Goal: Task Accomplishment & Management: Complete application form

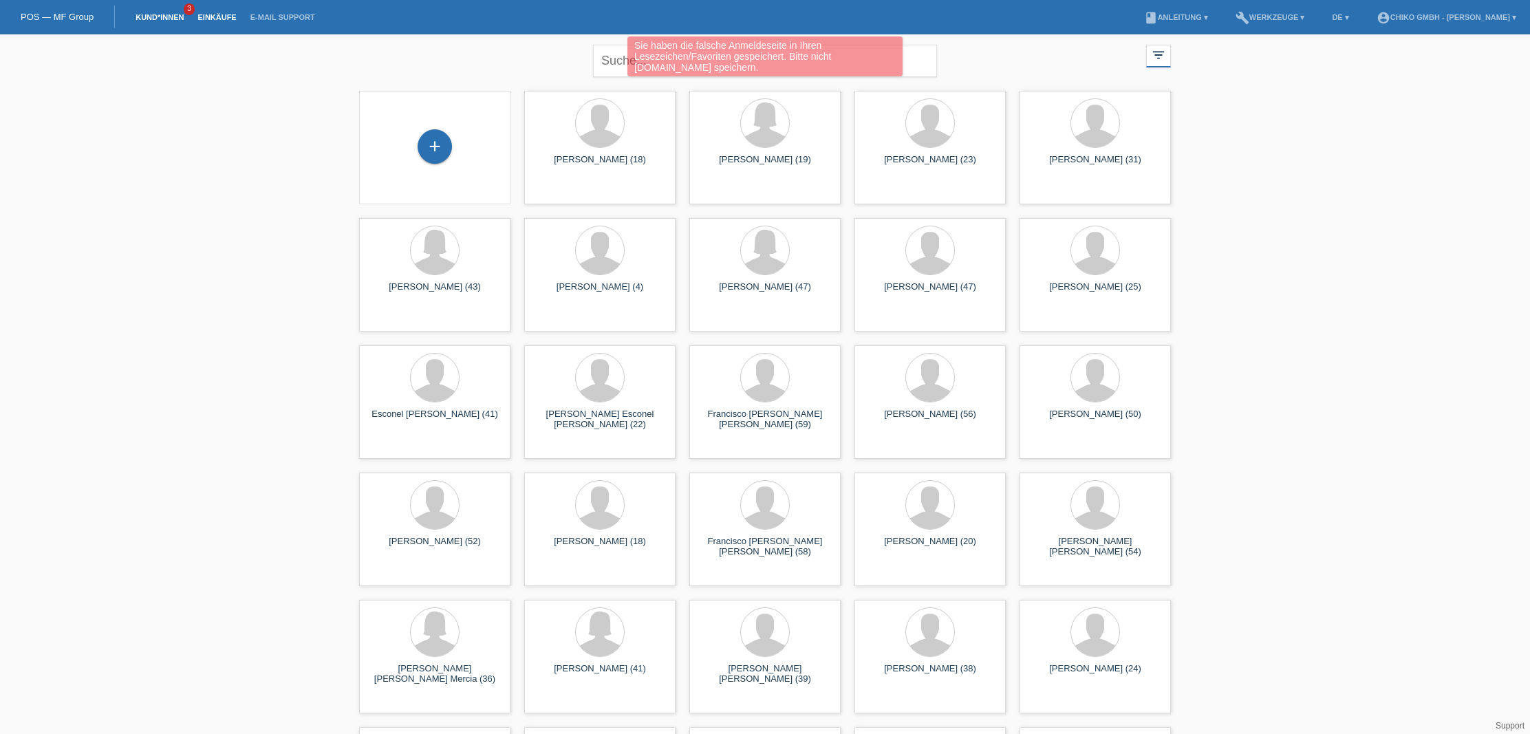
click at [212, 21] on link "Einkäufe" at bounding box center [217, 17] width 52 height 8
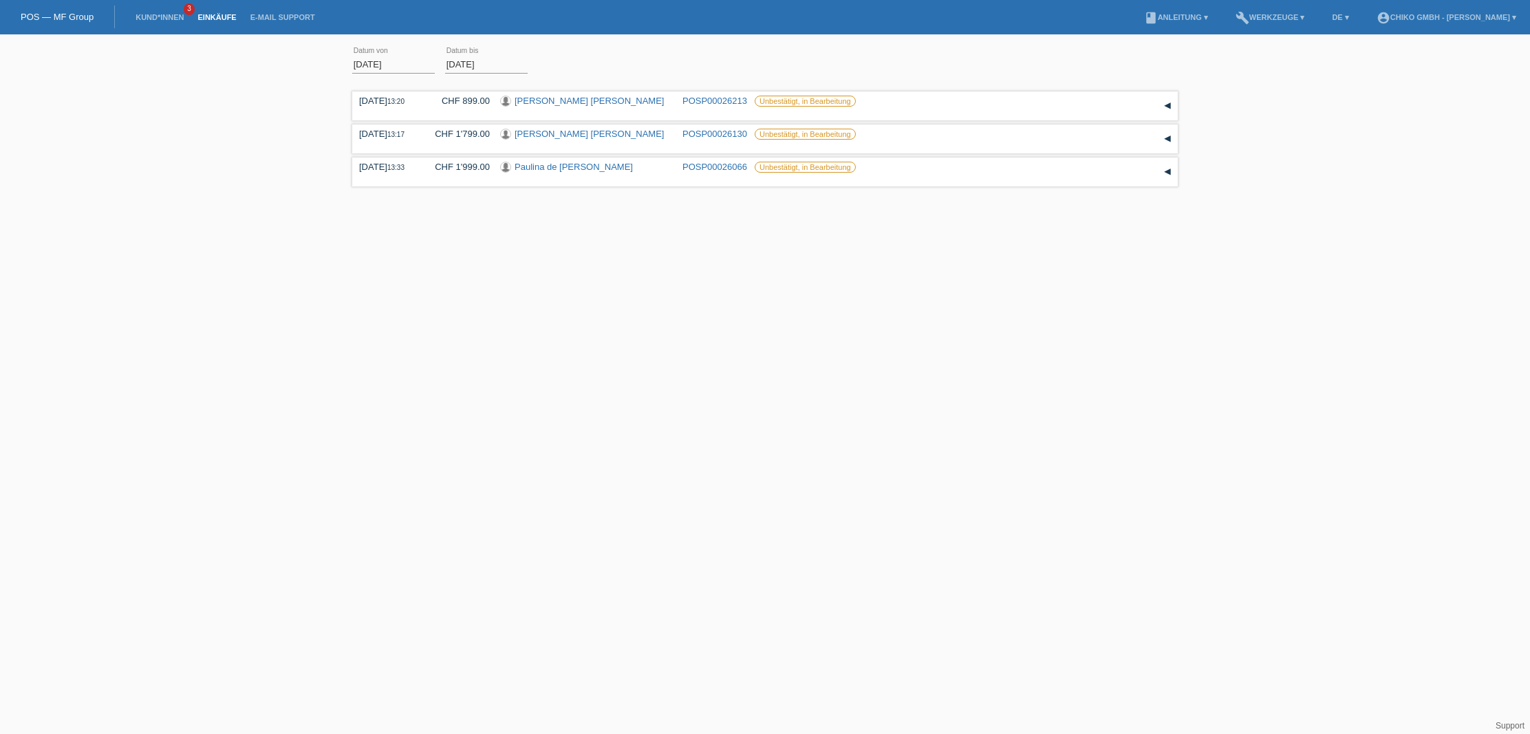
click at [56, 21] on link "POS — MF Group" at bounding box center [57, 17] width 73 height 10
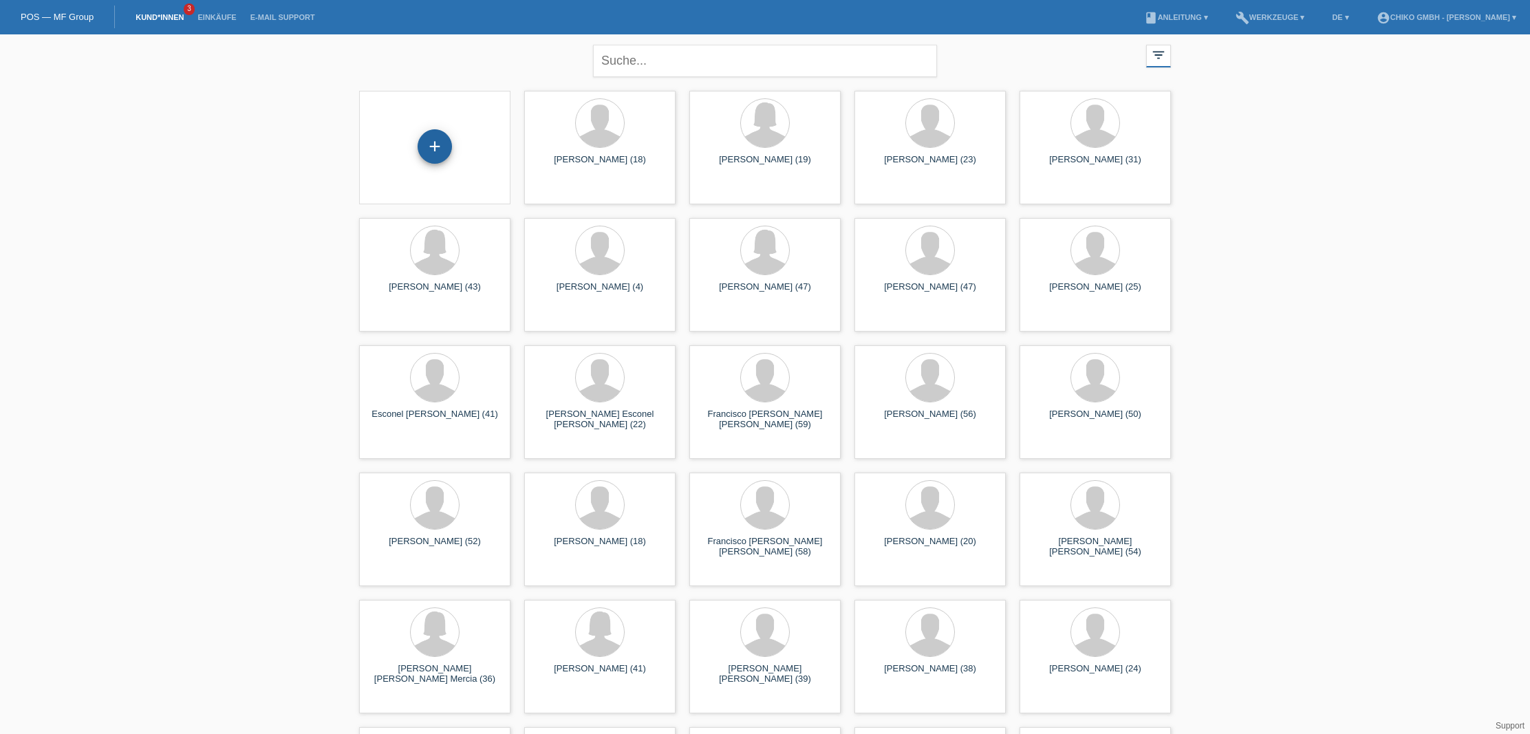
click at [436, 147] on div "+" at bounding box center [435, 146] width 34 height 34
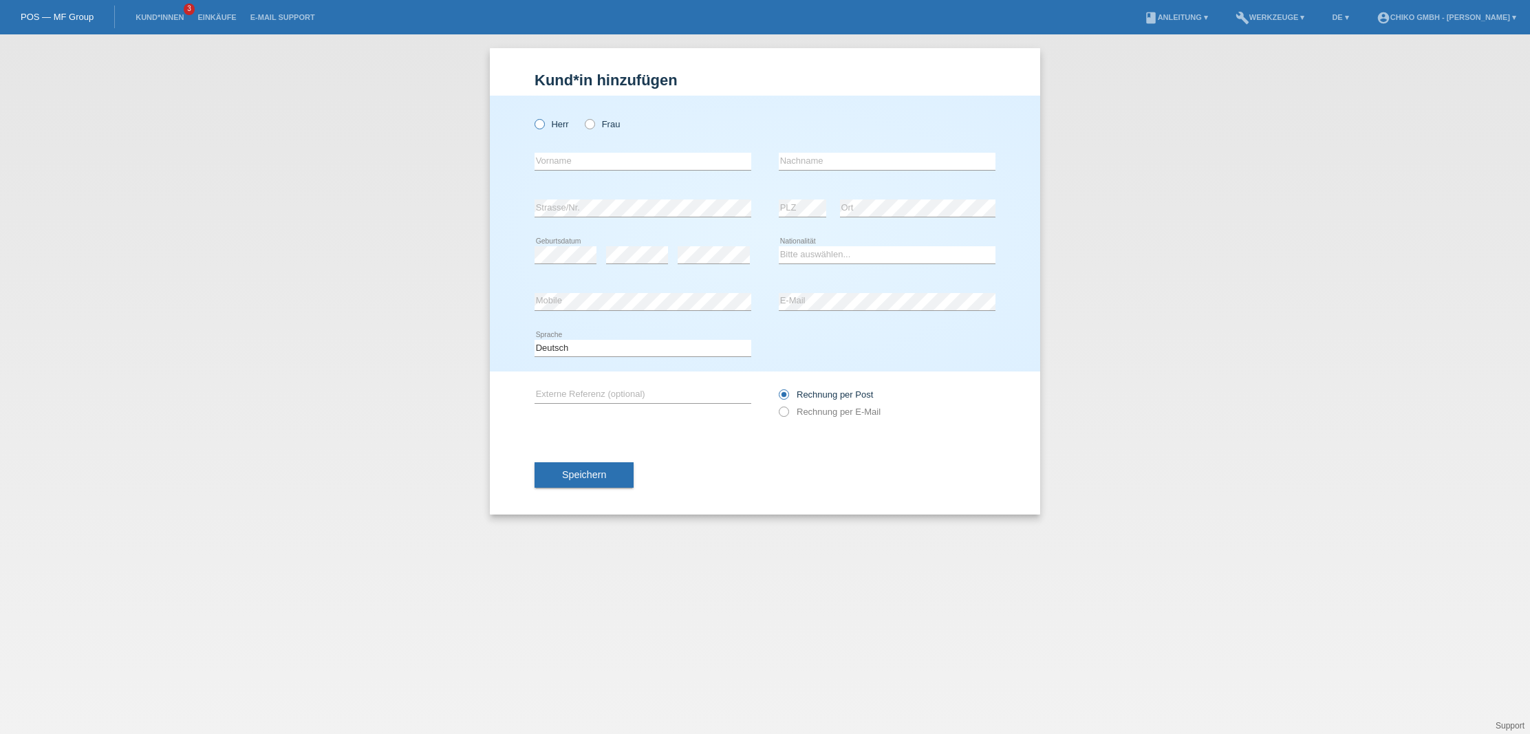
click at [555, 126] on label "Herr" at bounding box center [552, 124] width 34 height 10
click at [544, 126] on input "Herr" at bounding box center [539, 123] width 9 height 9
radio input "true"
click at [586, 158] on input "text" at bounding box center [643, 161] width 217 height 17
type input "E"
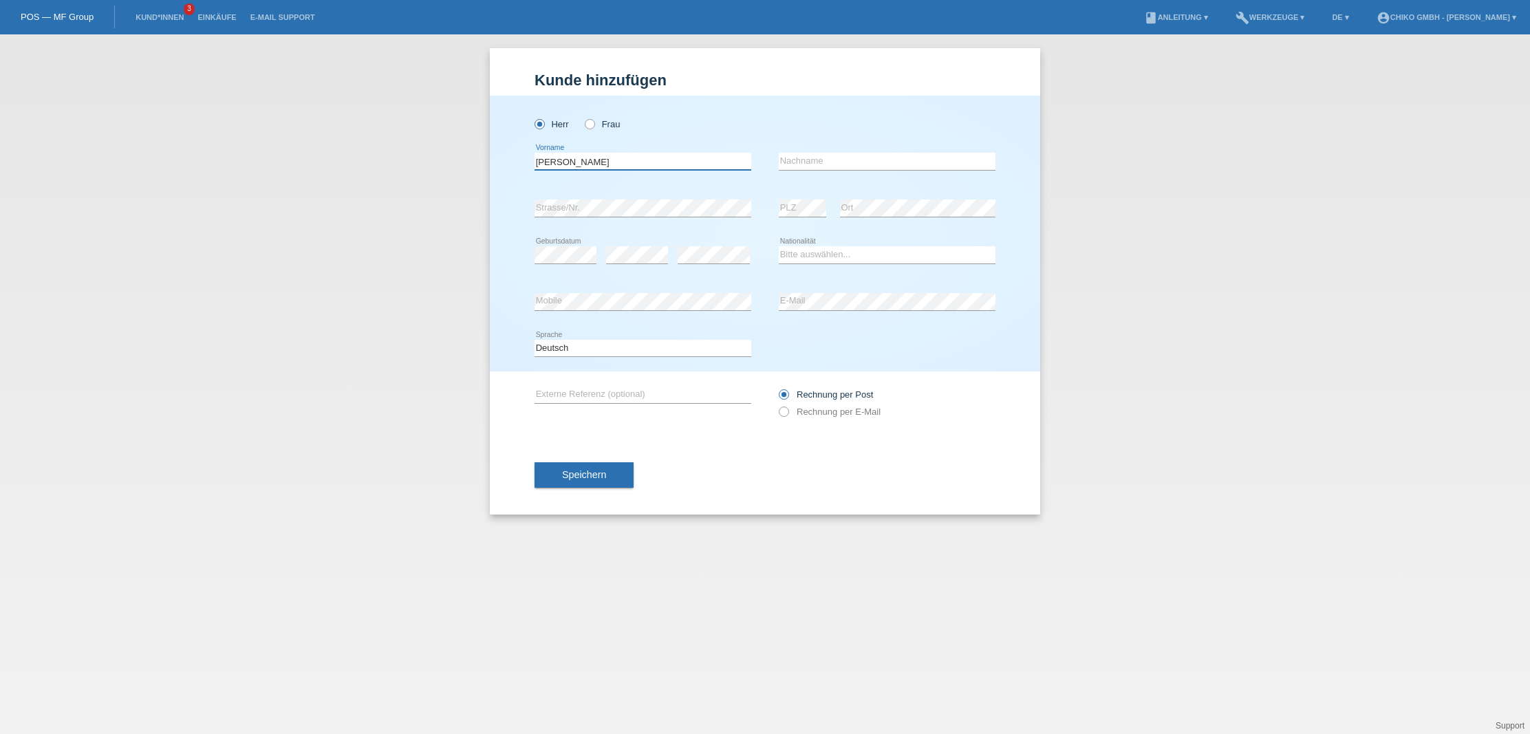
drag, startPoint x: 594, startPoint y: 162, endPoint x: 435, endPoint y: 150, distance: 159.4
click at [435, 150] on div "Kund*in hinzufügen Kunde hinzufügen Kundin hinzufügen Herr Frau Romualdo error …" at bounding box center [765, 384] width 1530 height 700
type input "Romualdo"
type input "v"
paste input "Romualdo"
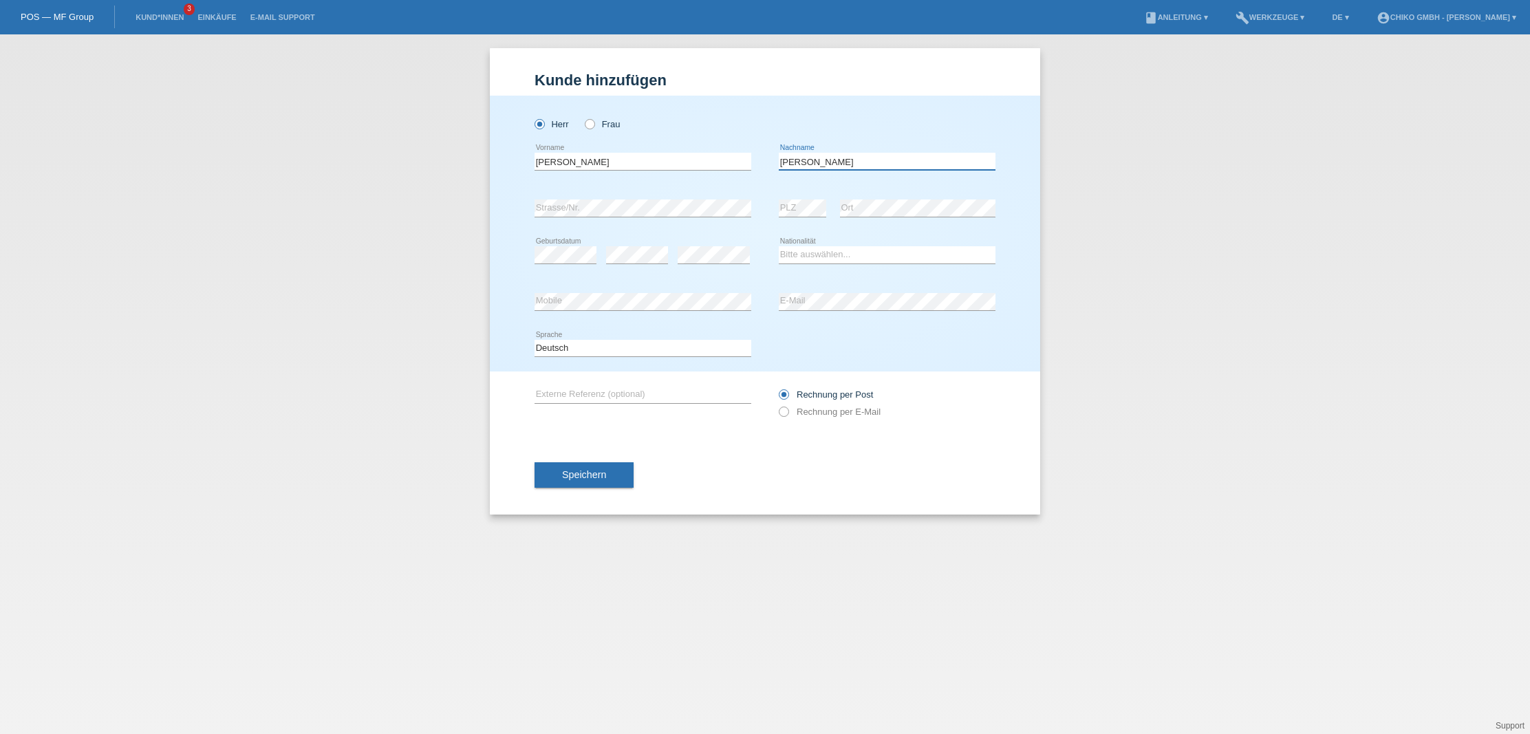
type input "Romualdo"
drag, startPoint x: 683, startPoint y: 167, endPoint x: 451, endPoint y: 154, distance: 232.2
click at [451, 154] on div "Kund*in hinzufügen Kunde hinzufügen Kundin hinzufügen Herr Frau Romualdo error …" at bounding box center [765, 384] width 1530 height 700
type input "[PERSON_NAME]"
click at [846, 152] on div "Romualdo error Nachname" at bounding box center [887, 161] width 217 height 47
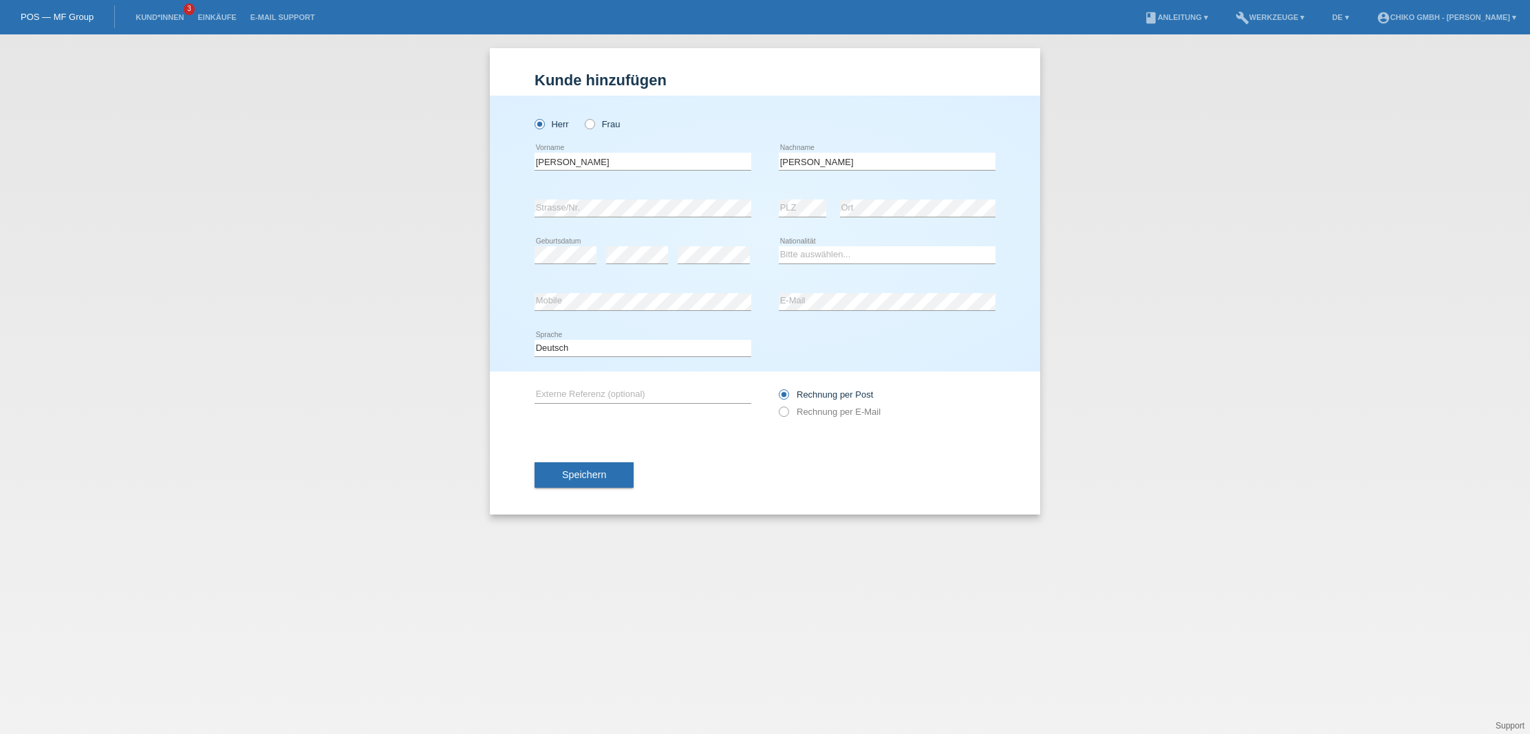
scroll to position [0, 1]
click at [846, 160] on input "Romualdo" at bounding box center [887, 161] width 217 height 17
type input "Romualdo Bruno"
click at [725, 239] on div "error" at bounding box center [714, 255] width 72 height 47
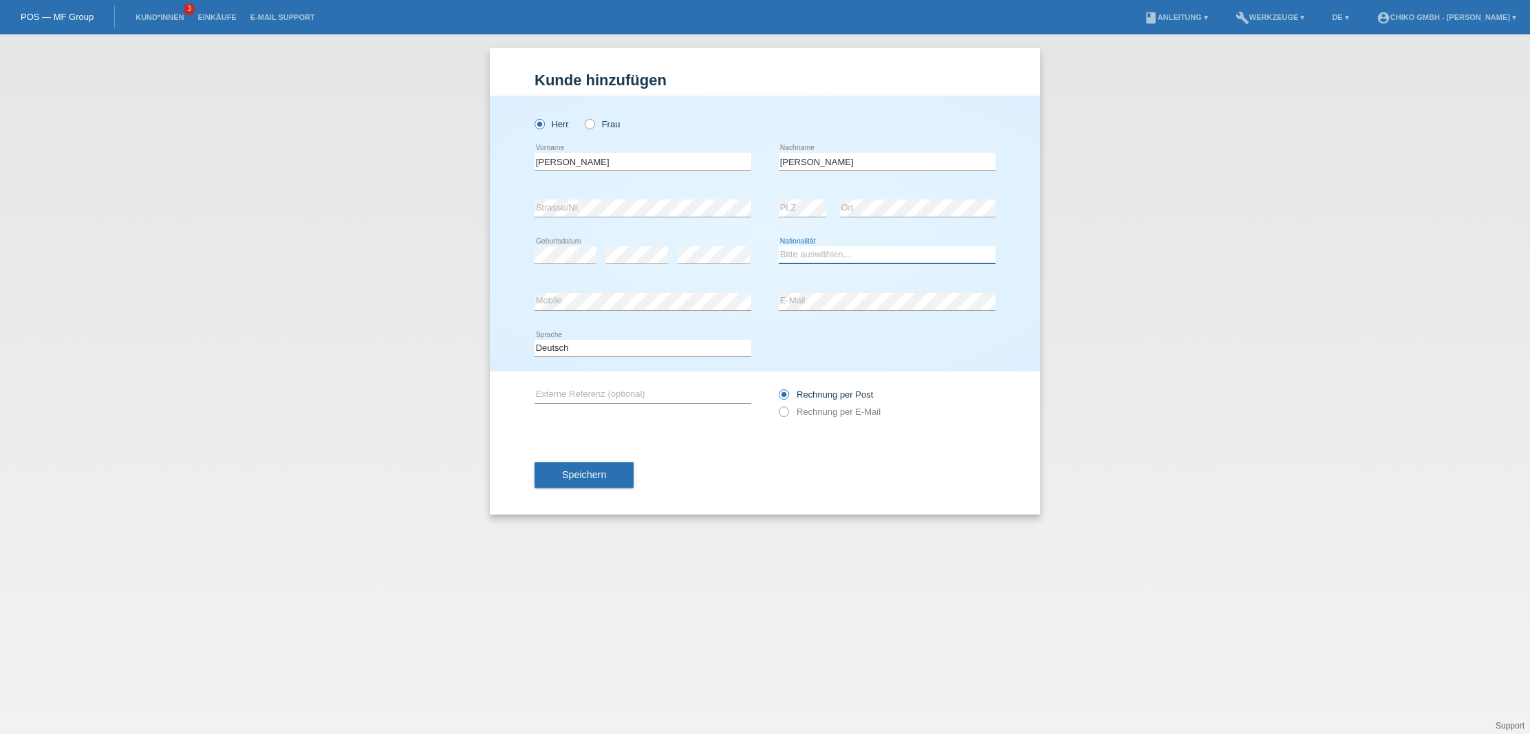
select select "BR"
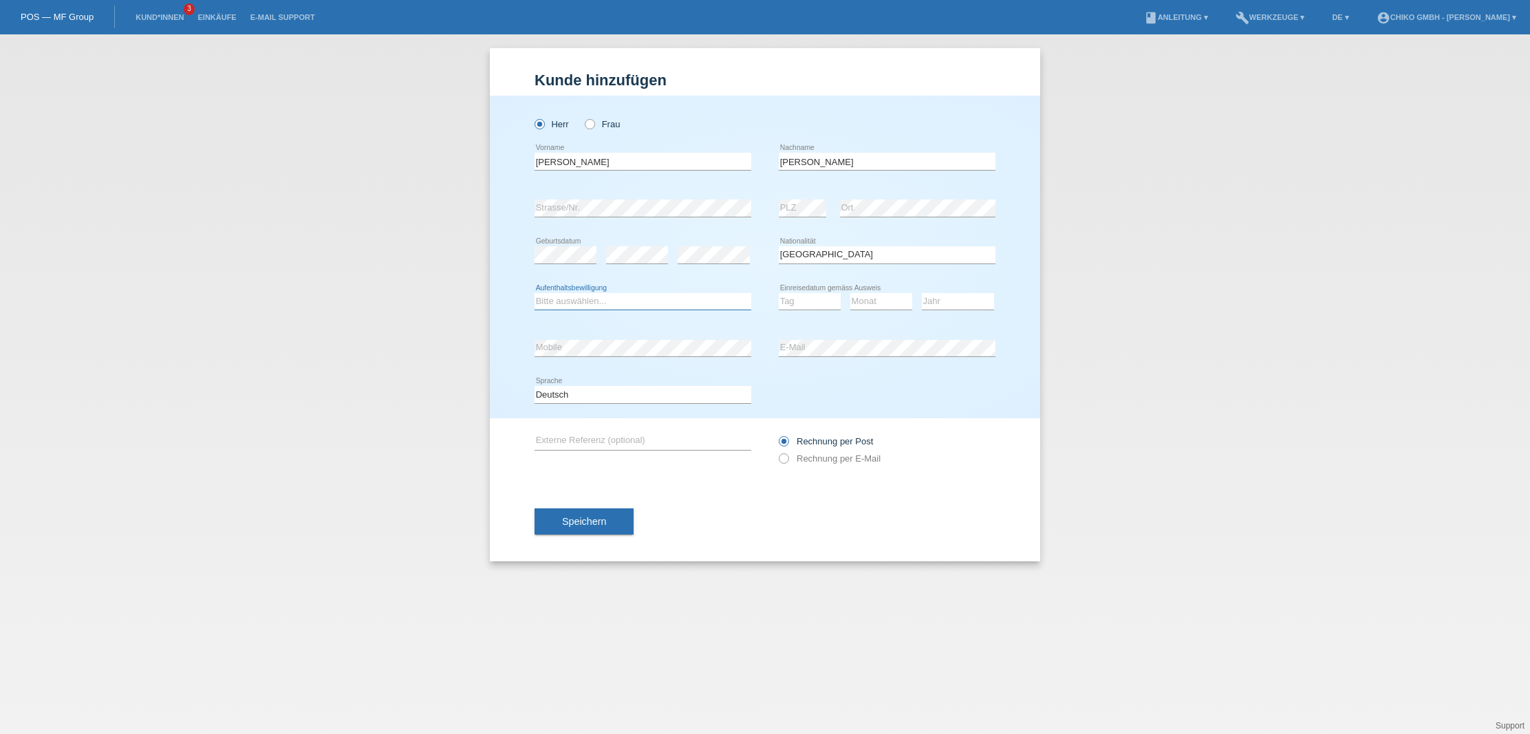
select select "C"
select select "2001"
select select "06"
select select "01"
click at [603, 521] on span "Speichern" at bounding box center [584, 521] width 44 height 11
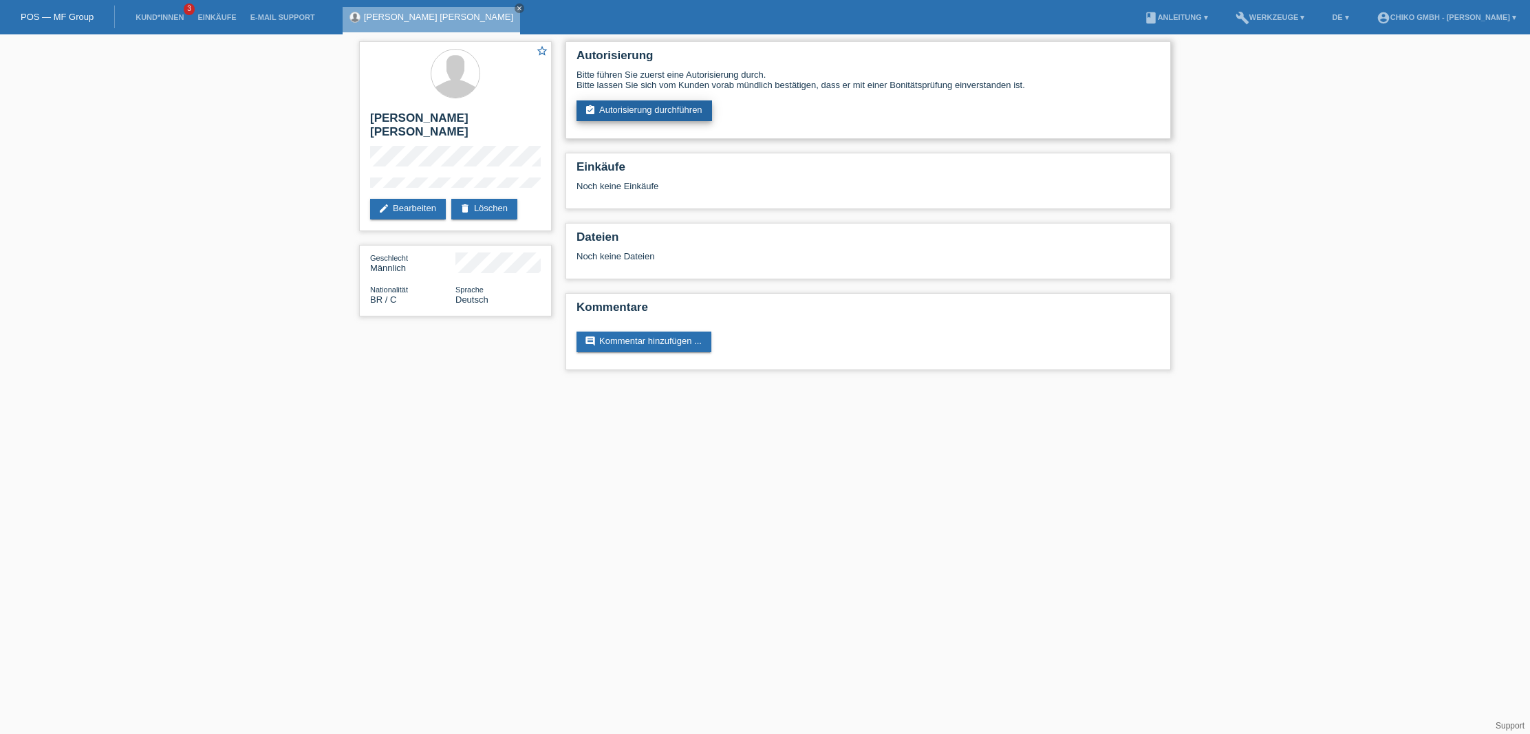
click at [672, 104] on link "assignment_turned_in Autorisierung durchführen" at bounding box center [645, 110] width 136 height 21
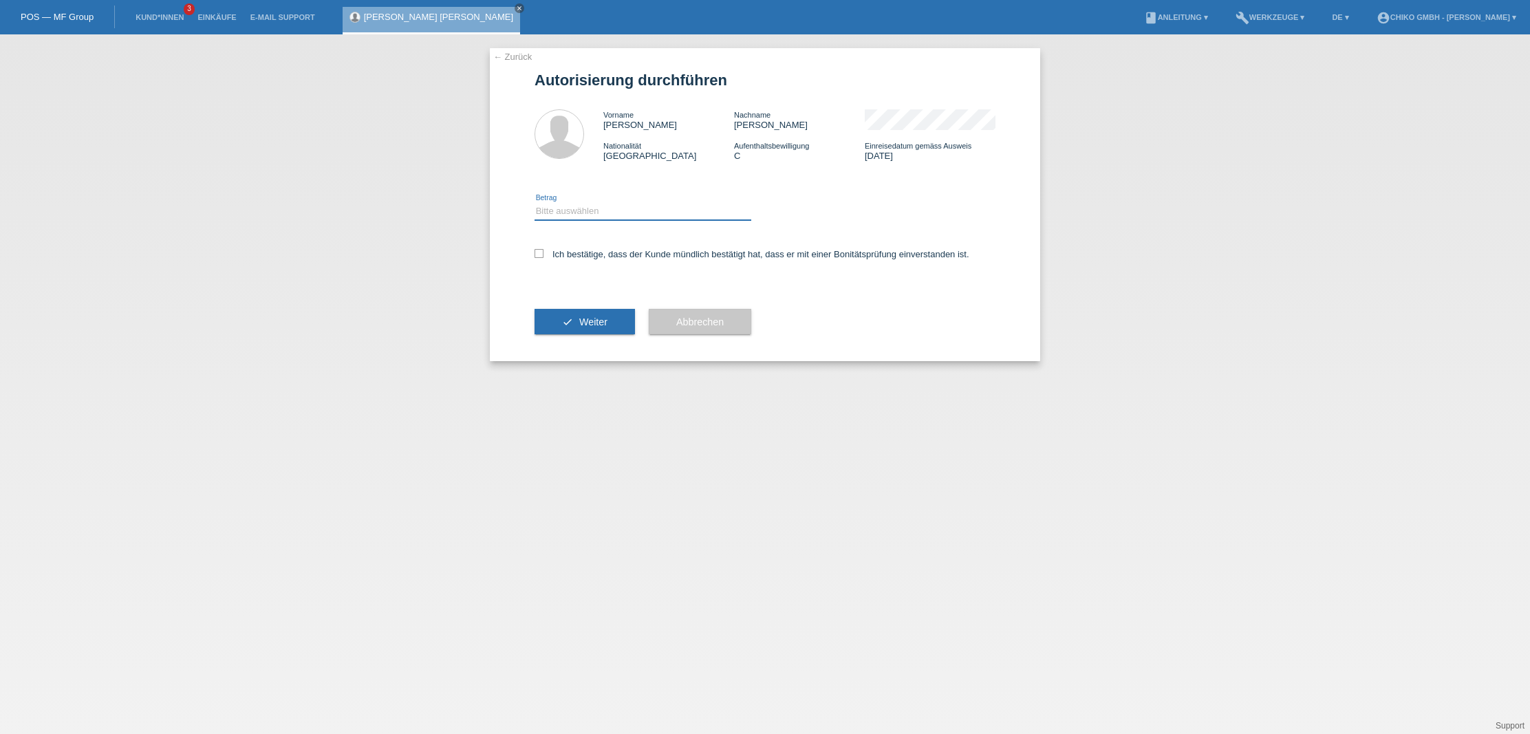
select select "2"
click at [535, 252] on icon at bounding box center [539, 253] width 9 height 9
click at [535, 252] on input "Ich bestätige, dass der Kunde mündlich bestätigt hat, dass er mit einer Bonität…" at bounding box center [539, 253] width 9 height 9
checkbox input "true"
click at [575, 322] on button "check Weiter" at bounding box center [585, 322] width 100 height 26
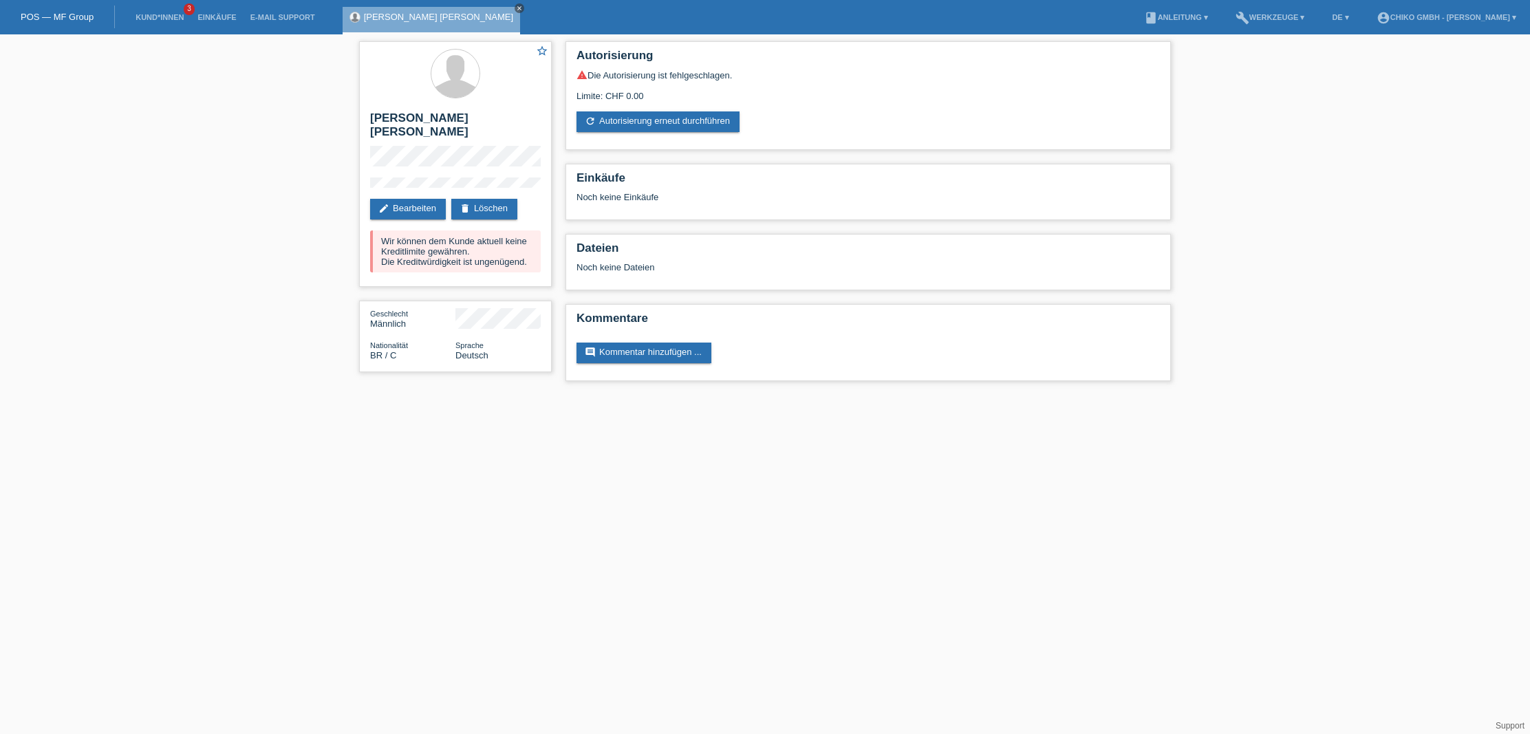
click at [516, 10] on icon "close" at bounding box center [519, 8] width 7 height 7
click at [157, 14] on link "Kund*innen" at bounding box center [160, 17] width 62 height 8
